Goal: Information Seeking & Learning: Learn about a topic

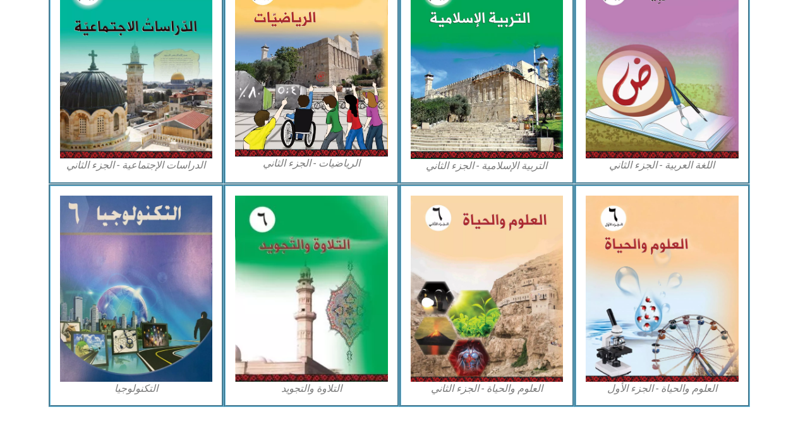
scroll to position [695, 0]
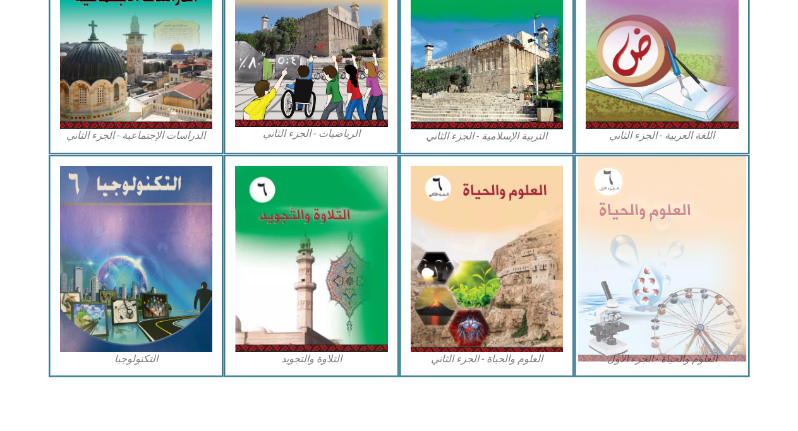
click at [700, 267] on img at bounding box center [662, 259] width 168 height 205
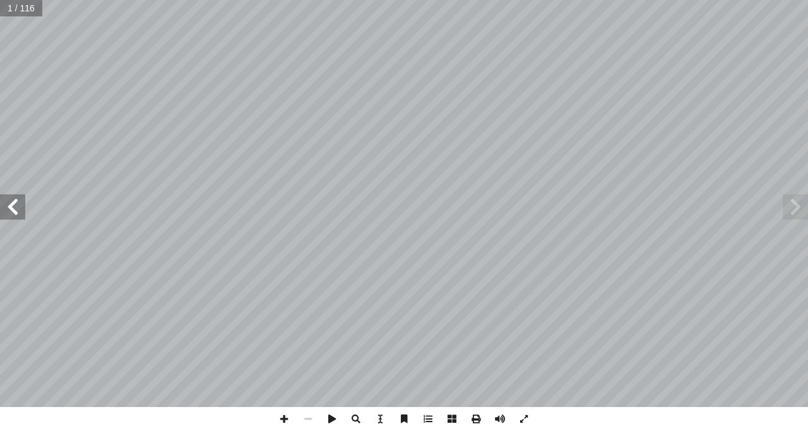
click at [13, 200] on span at bounding box center [12, 207] width 25 height 25
click at [13, 205] on span at bounding box center [12, 207] width 25 height 25
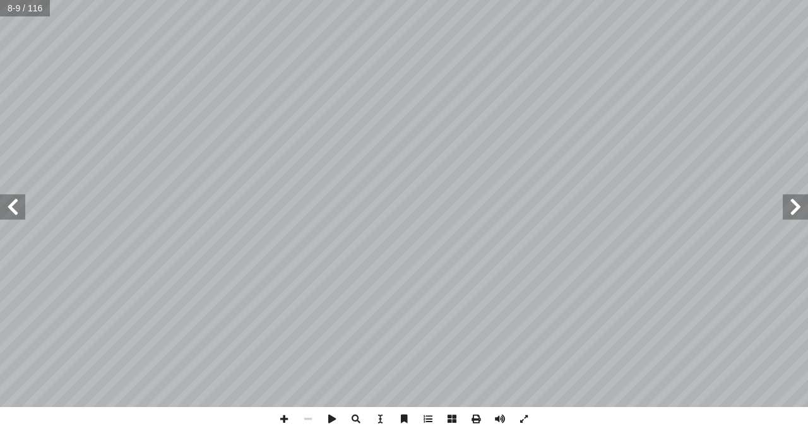
click at [11, 205] on span at bounding box center [12, 207] width 25 height 25
click at [12, 205] on span at bounding box center [12, 207] width 25 height 25
click at [18, 212] on span at bounding box center [12, 207] width 25 height 25
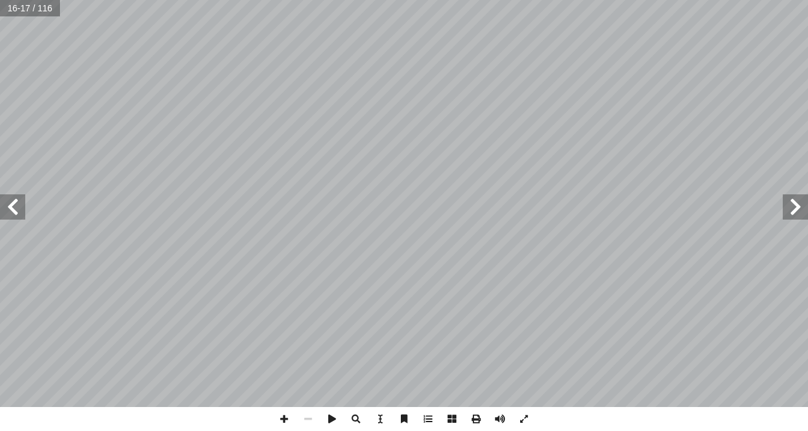
click at [19, 212] on span at bounding box center [12, 207] width 25 height 25
click at [19, 215] on span at bounding box center [12, 207] width 25 height 25
click at [17, 215] on span at bounding box center [12, 207] width 25 height 25
click at [797, 213] on span at bounding box center [795, 207] width 25 height 25
click at [283, 419] on span at bounding box center [284, 419] width 24 height 24
